Goal: Transaction & Acquisition: Download file/media

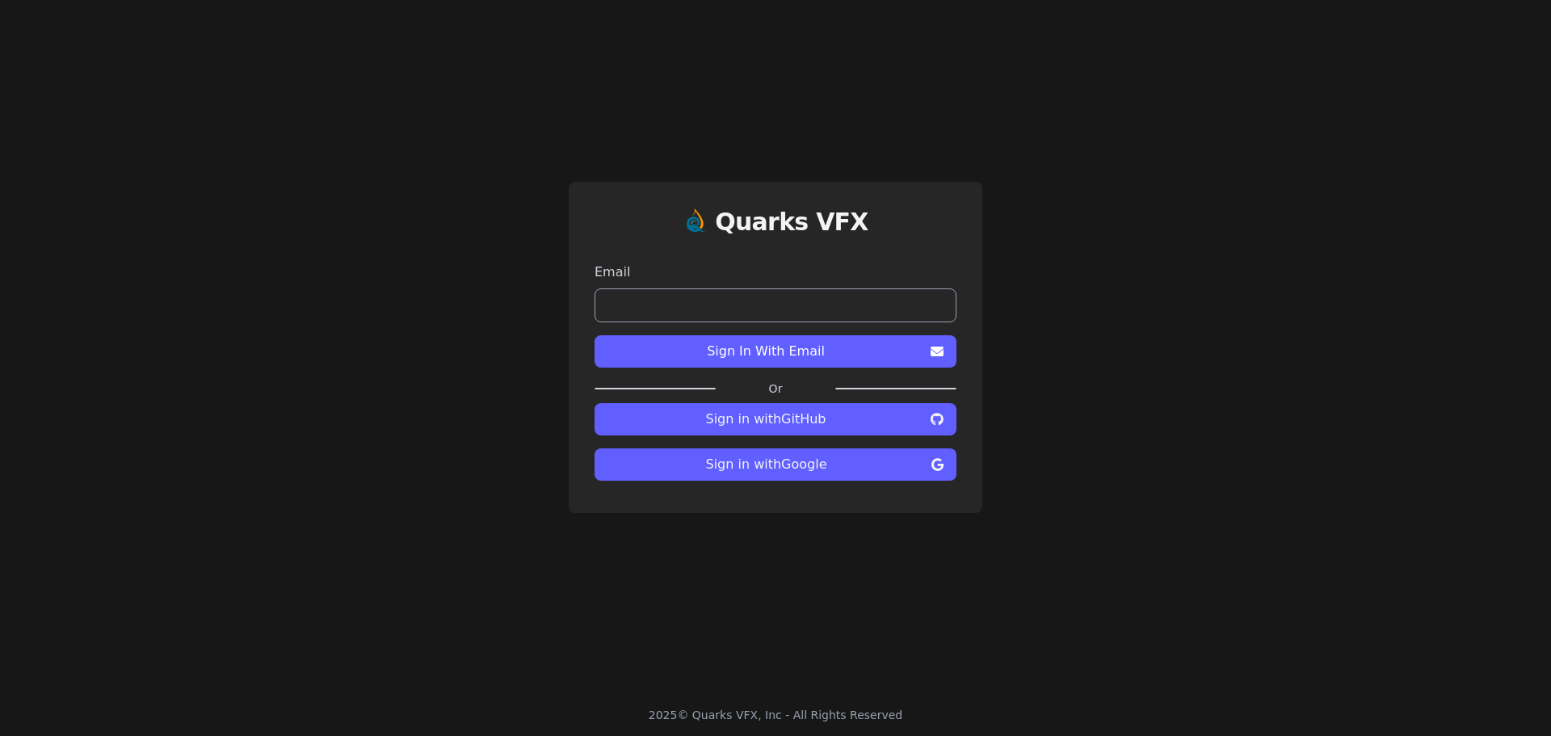
click at [771, 416] on span "Sign in with GitHub" at bounding box center [765, 418] width 317 height 19
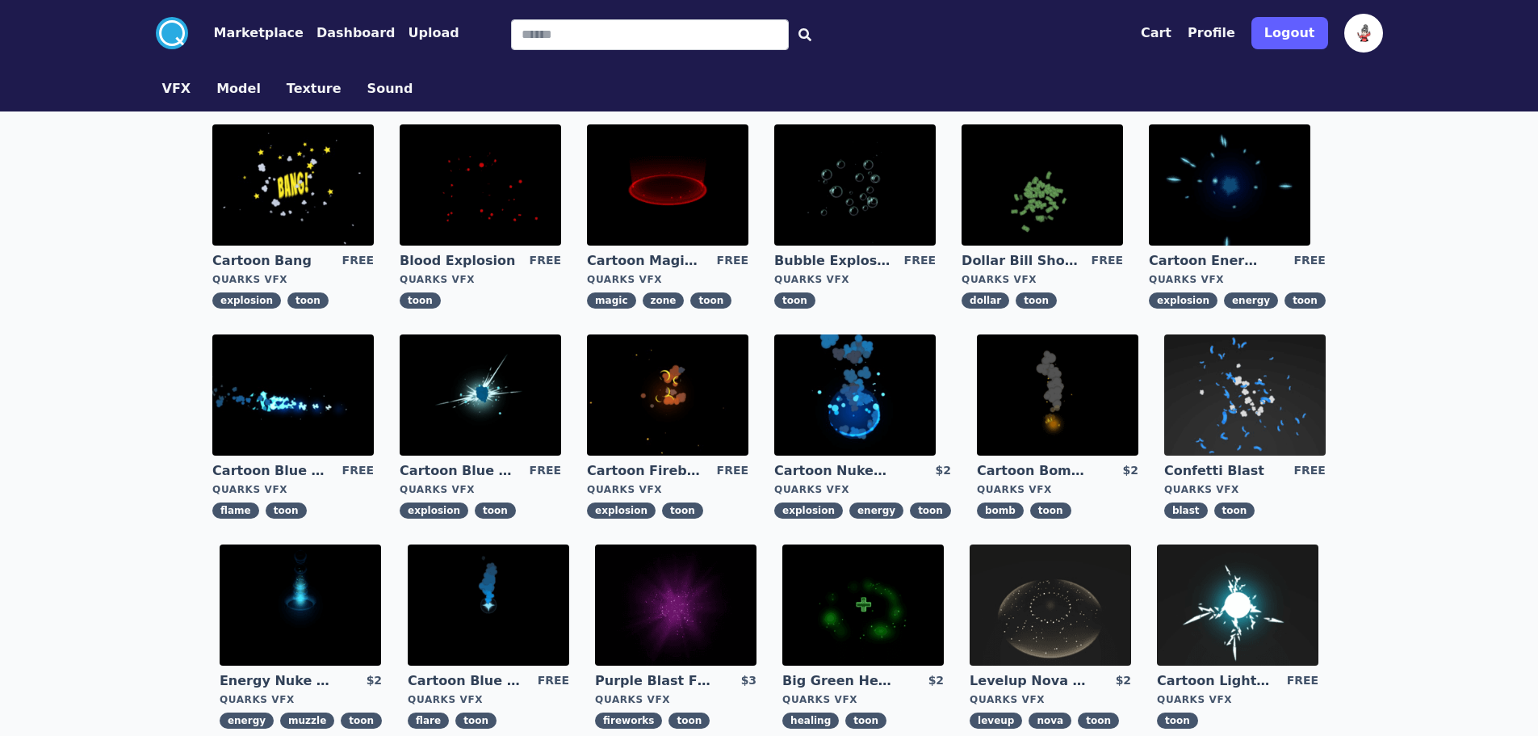
click at [514, 198] on img at bounding box center [481, 184] width 162 height 121
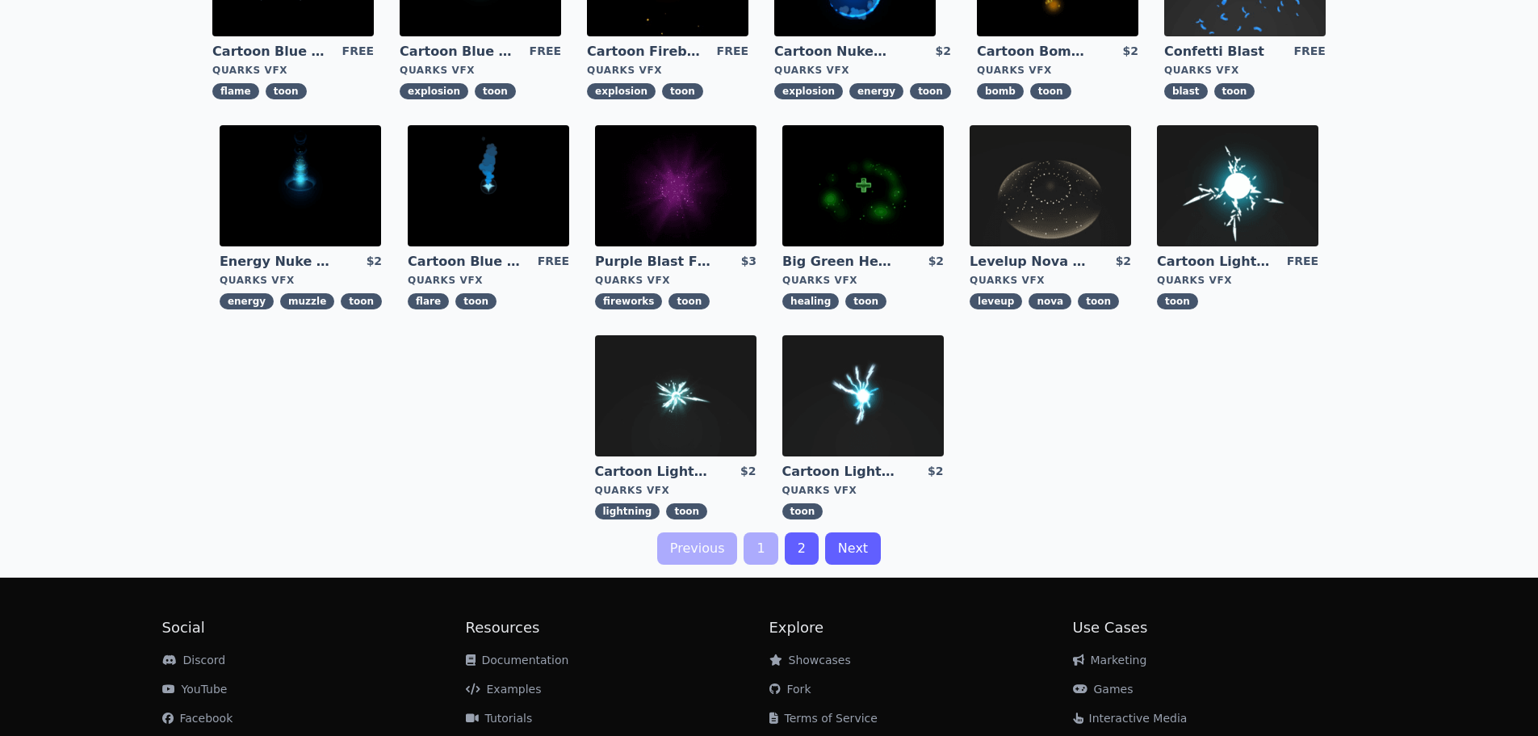
scroll to position [96, 0]
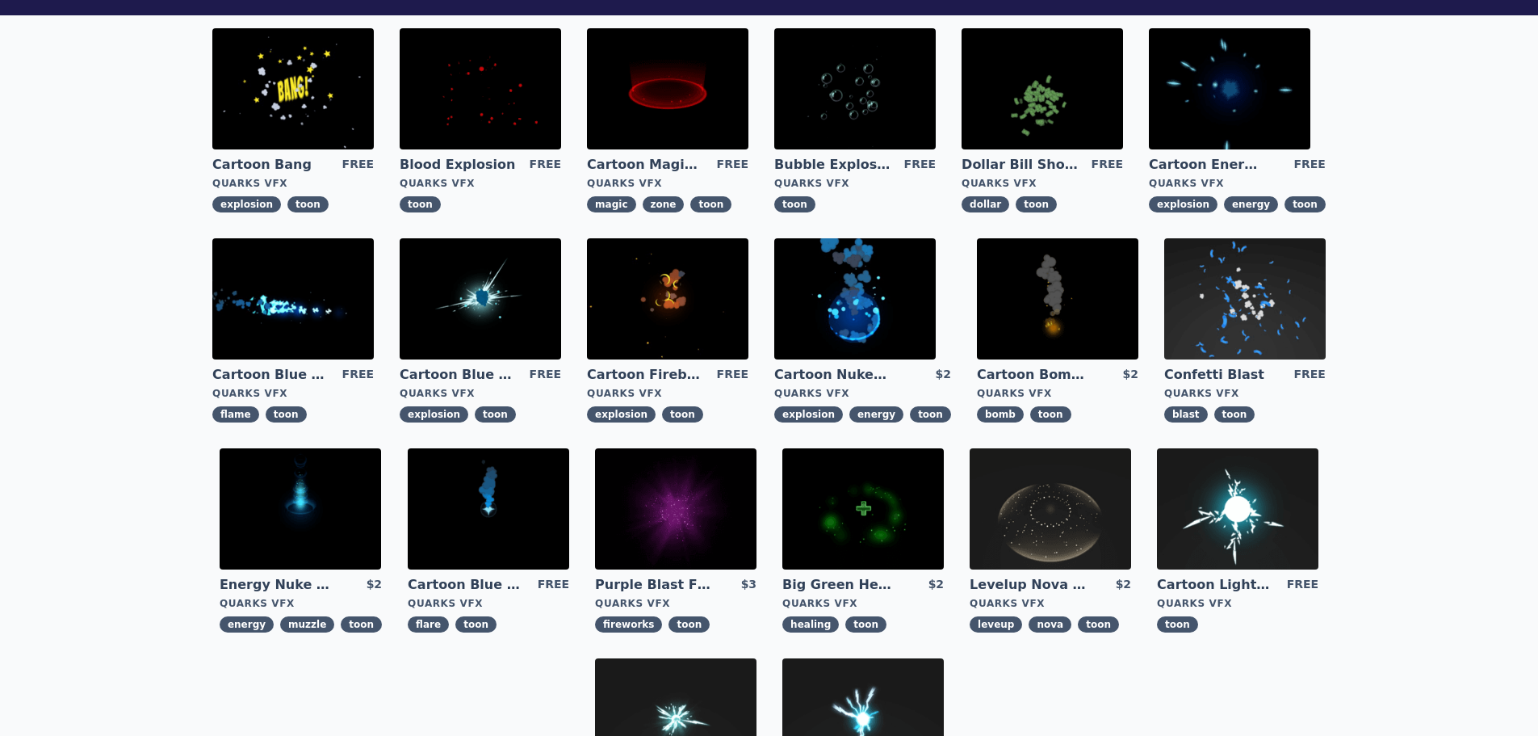
click at [520, 515] on img at bounding box center [489, 508] width 162 height 121
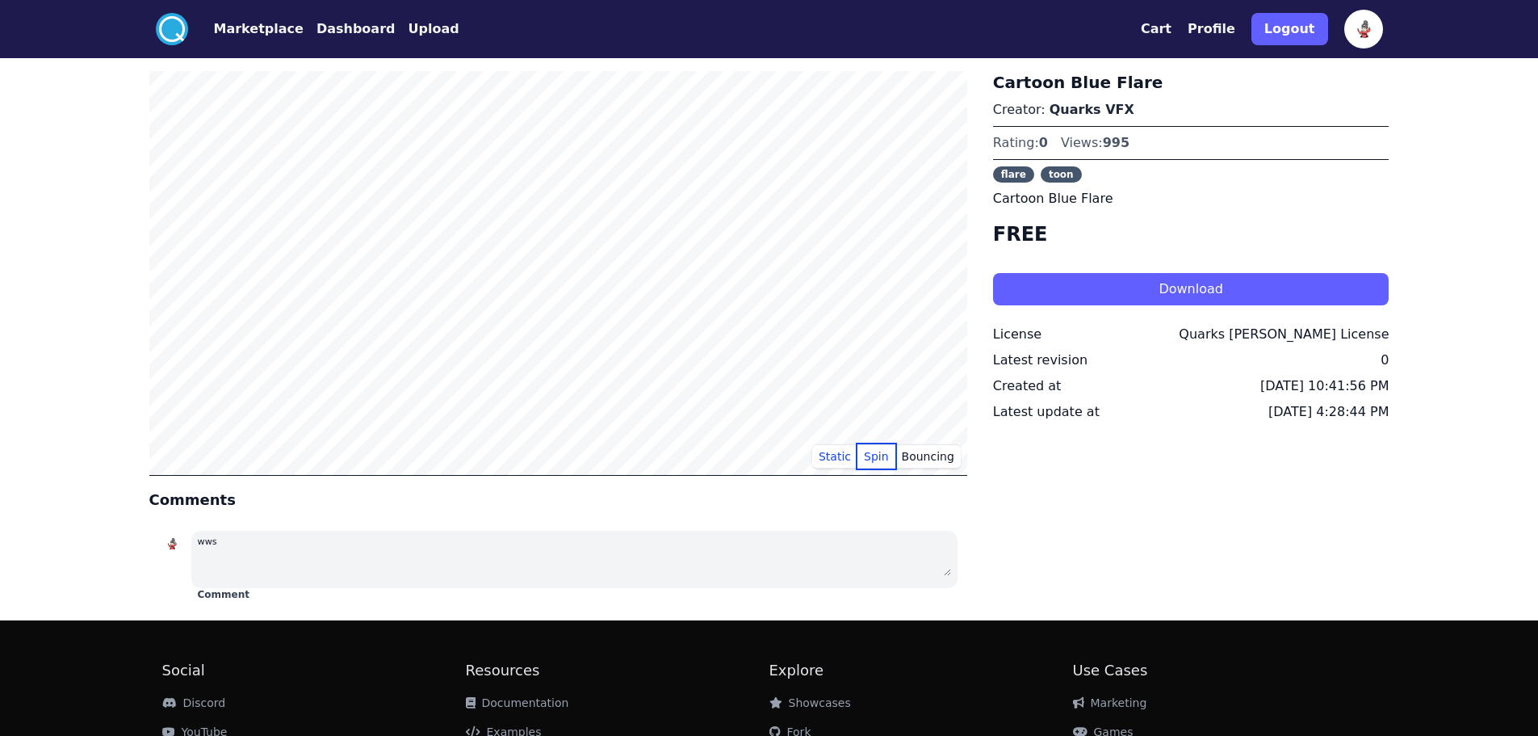
click at [876, 454] on button "Spin" at bounding box center [877, 456] width 38 height 24
click at [938, 464] on button "Bouncing" at bounding box center [928, 456] width 65 height 24
click at [1132, 292] on button "Download" at bounding box center [1191, 289] width 397 height 32
